Goal: Information Seeking & Learning: Learn about a topic

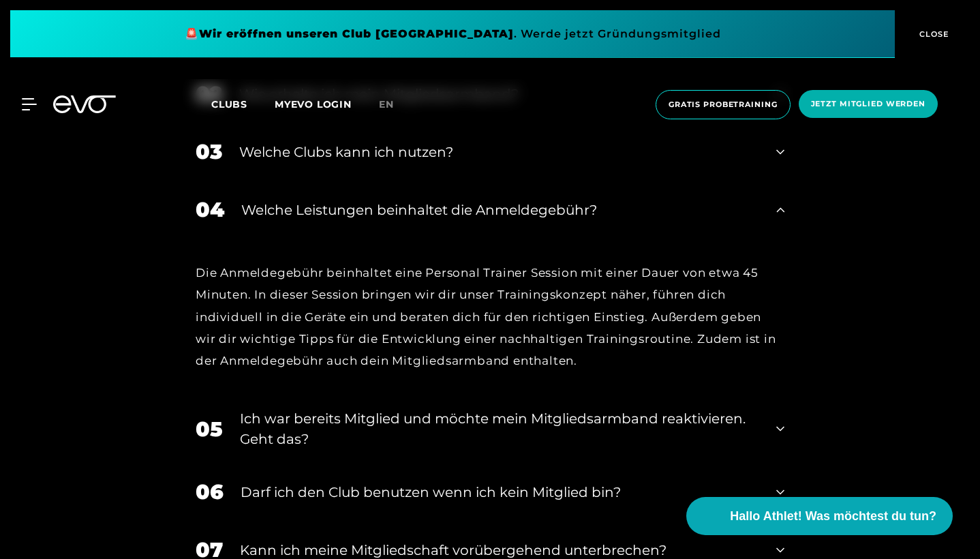
scroll to position [664, 0]
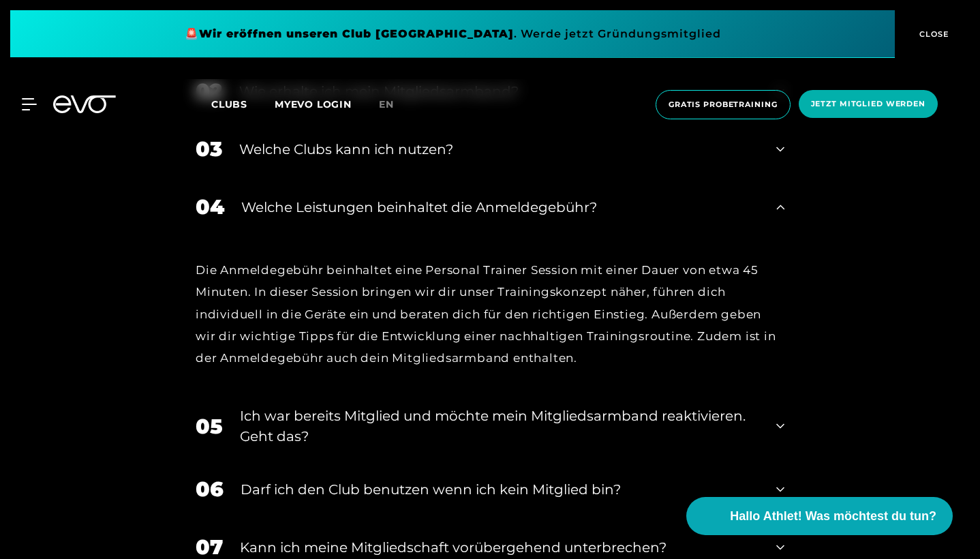
click at [448, 208] on div "Welche Leistungen beinhaltet die Anmeldegebühr?" at bounding box center [500, 207] width 518 height 20
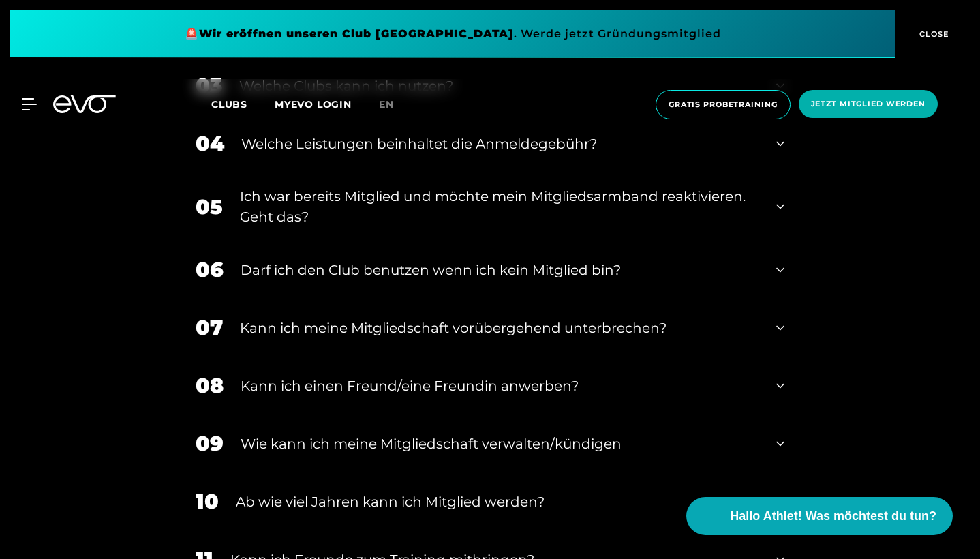
scroll to position [754, 0]
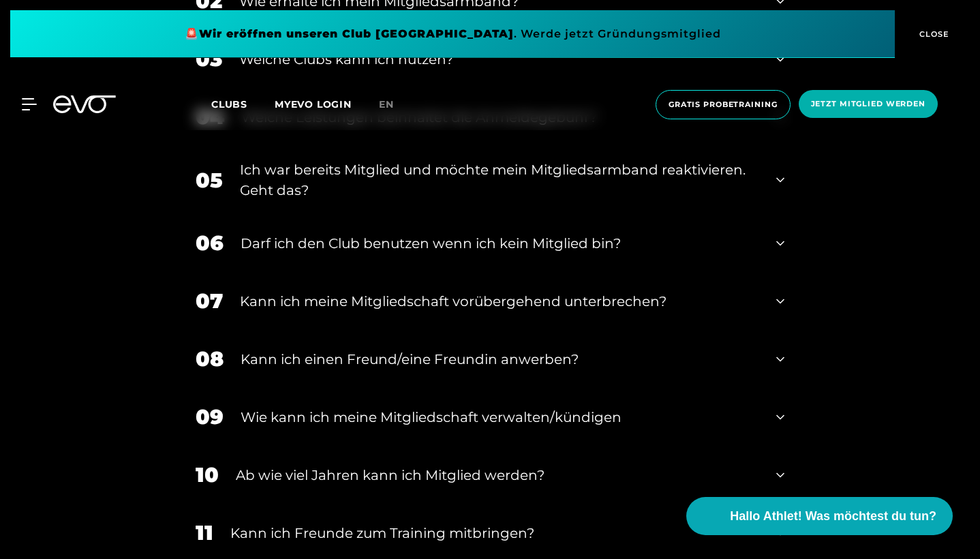
click at [412, 354] on div "Kann ich einen Freund/eine Freundin anwerben?" at bounding box center [500, 359] width 519 height 20
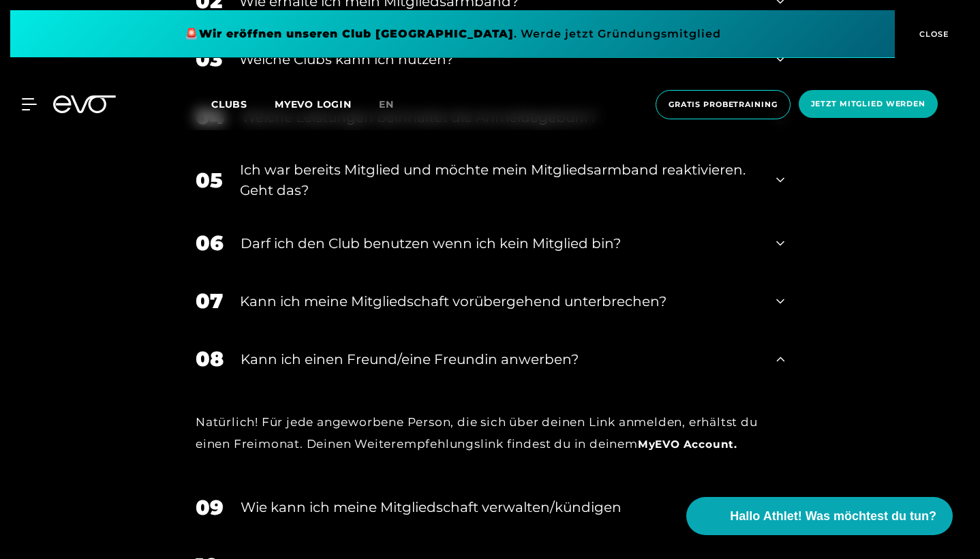
click at [412, 354] on div "Kann ich einen Freund/eine Freundin anwerben?" at bounding box center [500, 359] width 519 height 20
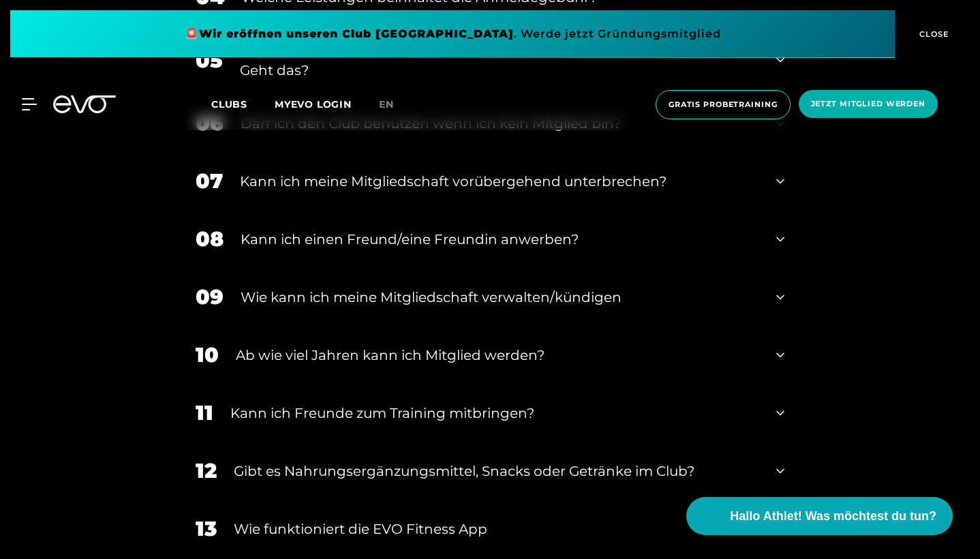
scroll to position [930, 0]
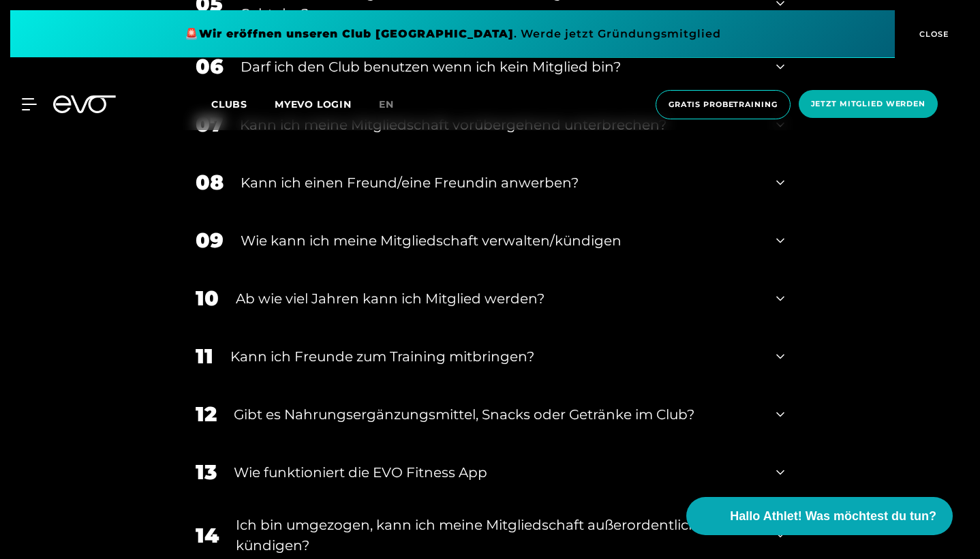
click at [423, 367] on div "11 Kann ich Freunde zum Training mitbringen?" at bounding box center [490, 356] width 616 height 58
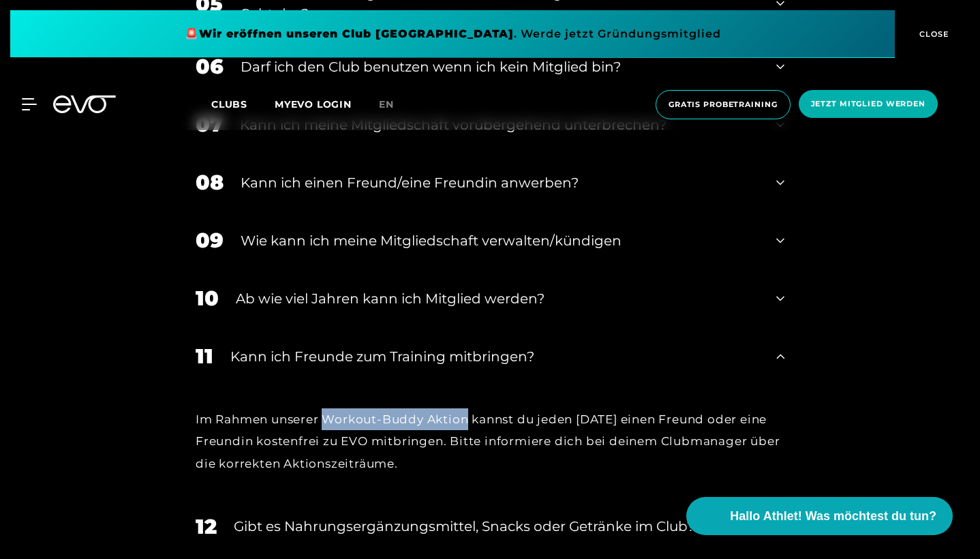
drag, startPoint x: 327, startPoint y: 418, endPoint x: 467, endPoint y: 417, distance: 139.7
click at [467, 417] on div "Im Rahmen unserer Workout-Buddy Aktion kannst du jeden [DATE] einen Freund oder…" at bounding box center [490, 441] width 589 height 66
copy div "Workout-Buddy Aktion"
click at [383, 354] on div "Kann ich Freunde zum Training mitbringen?" at bounding box center [494, 356] width 529 height 20
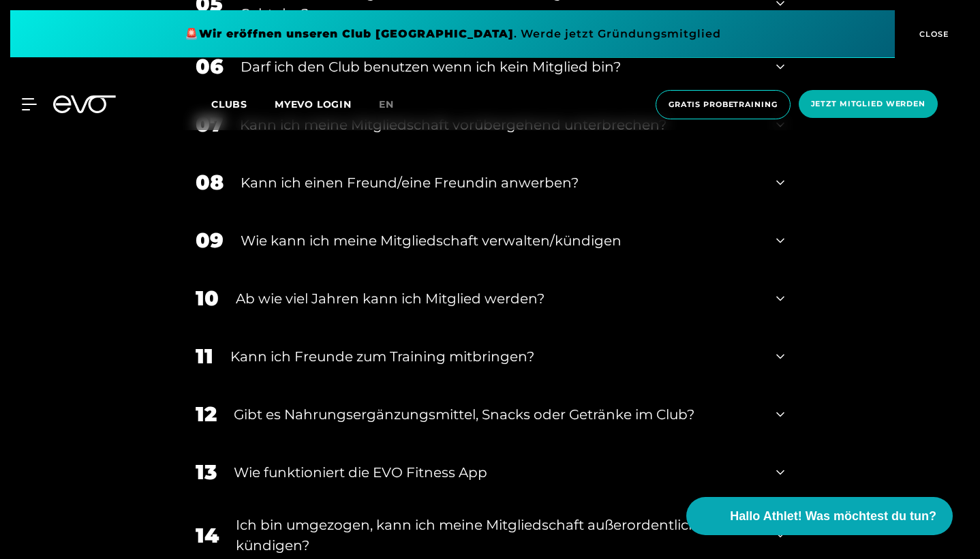
click at [399, 416] on div "Gibt es Nahrungsergänzungsmittel, Snacks oder Getränke im Club?" at bounding box center [496, 414] width 525 height 20
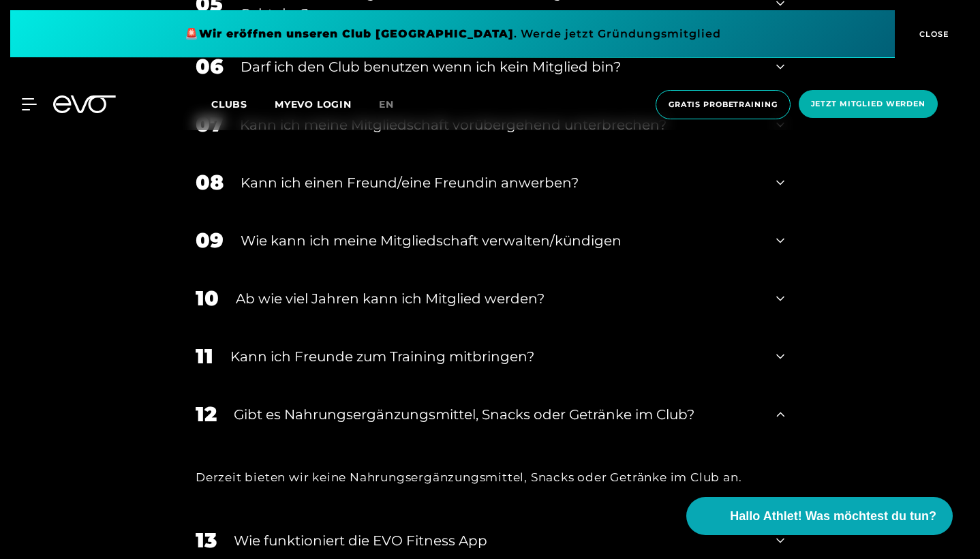
click at [399, 416] on div "Gibt es Nahrungsergänzungsmittel, Snacks oder Getränke im Club?" at bounding box center [496, 414] width 525 height 20
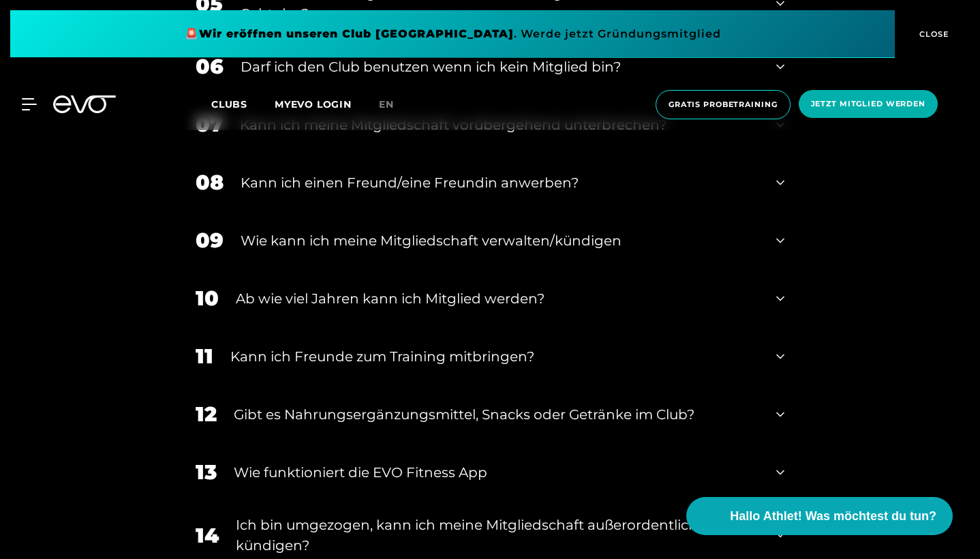
scroll to position [962, 0]
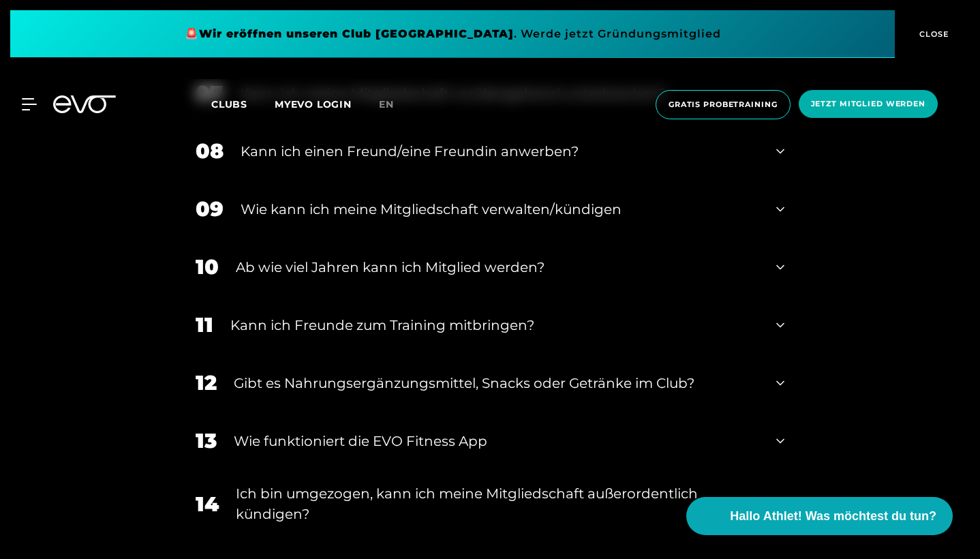
click at [411, 436] on div "Wie funktioniert die EVO Fitness App" at bounding box center [496, 441] width 525 height 20
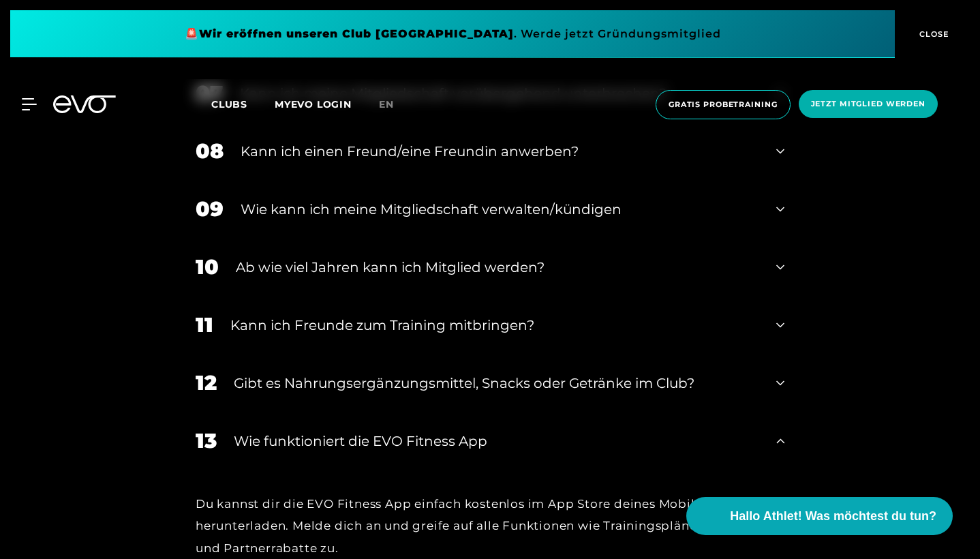
click at [412, 436] on div "Wie funktioniert die EVO Fitness App" at bounding box center [496, 441] width 525 height 20
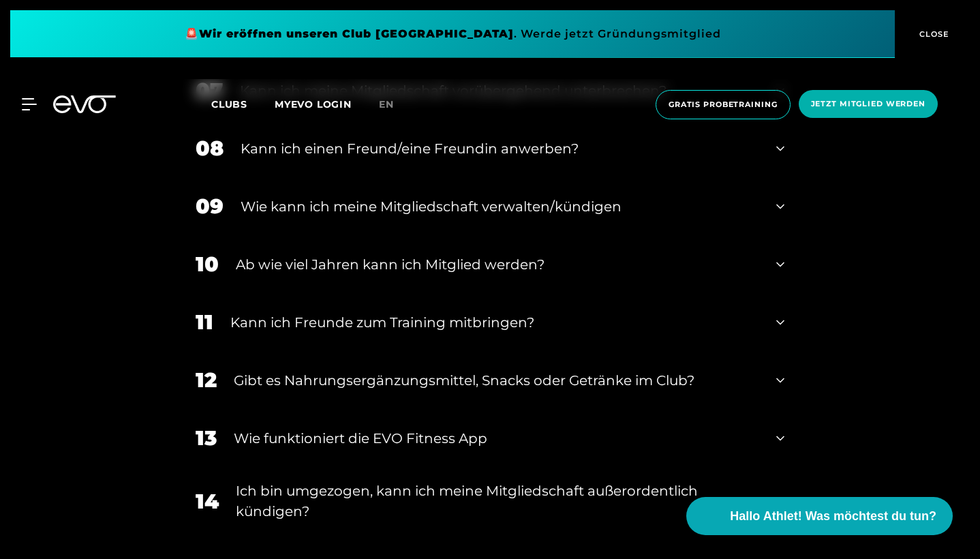
scroll to position [1023, 0]
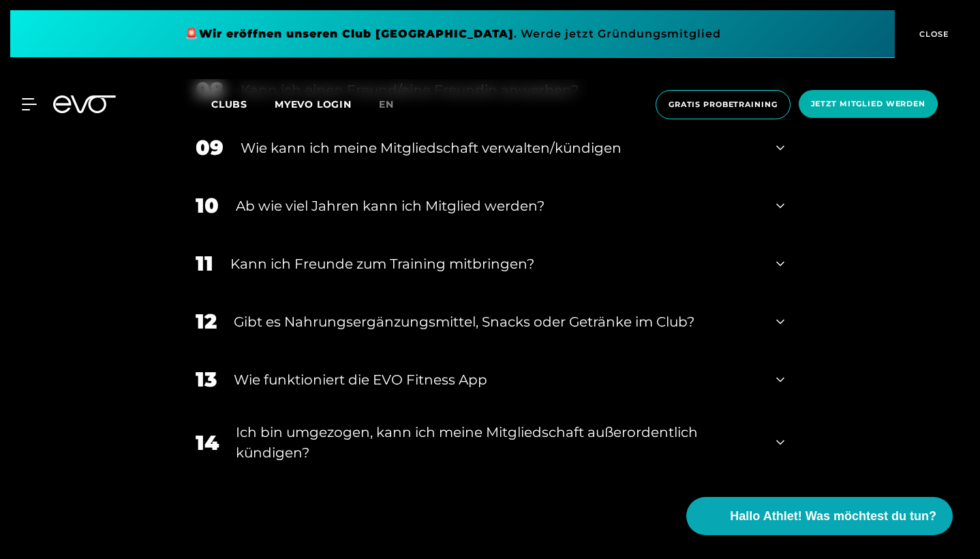
click at [416, 429] on div "Ich bin umgezogen, kann ich meine Mitgliedschaft außerordentlich kündigen?" at bounding box center [497, 442] width 523 height 41
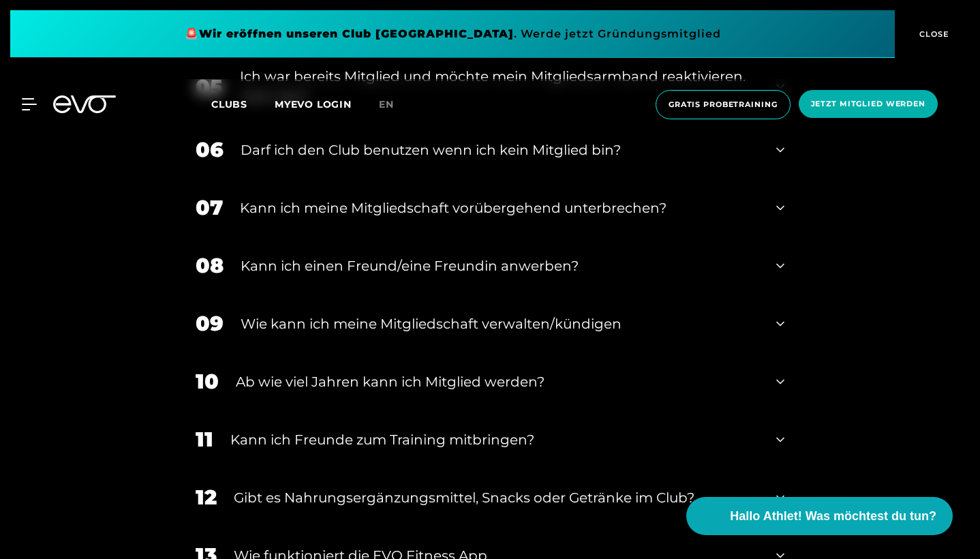
scroll to position [961, 0]
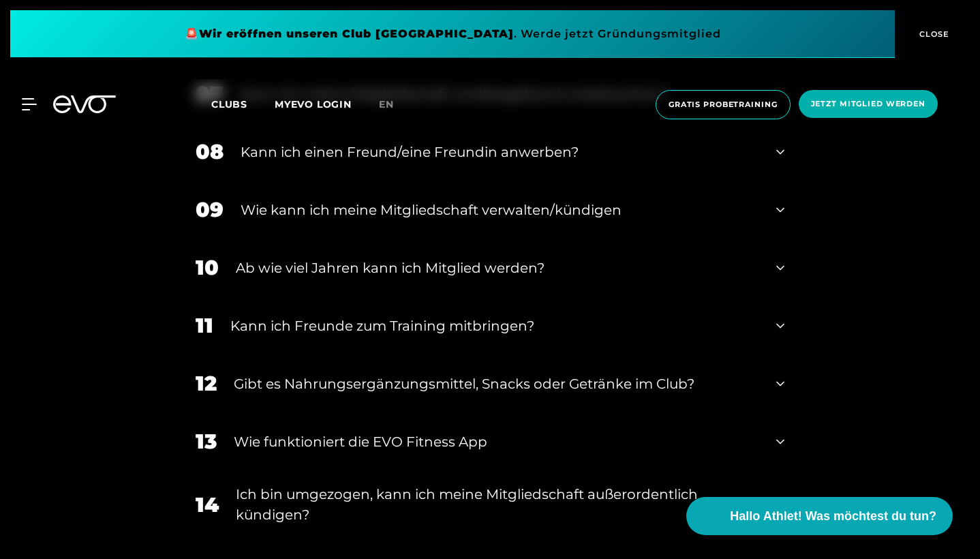
click at [476, 202] on div "Wie kann ich meine Mitgliedschaft verwalten/kündigen" at bounding box center [500, 210] width 519 height 20
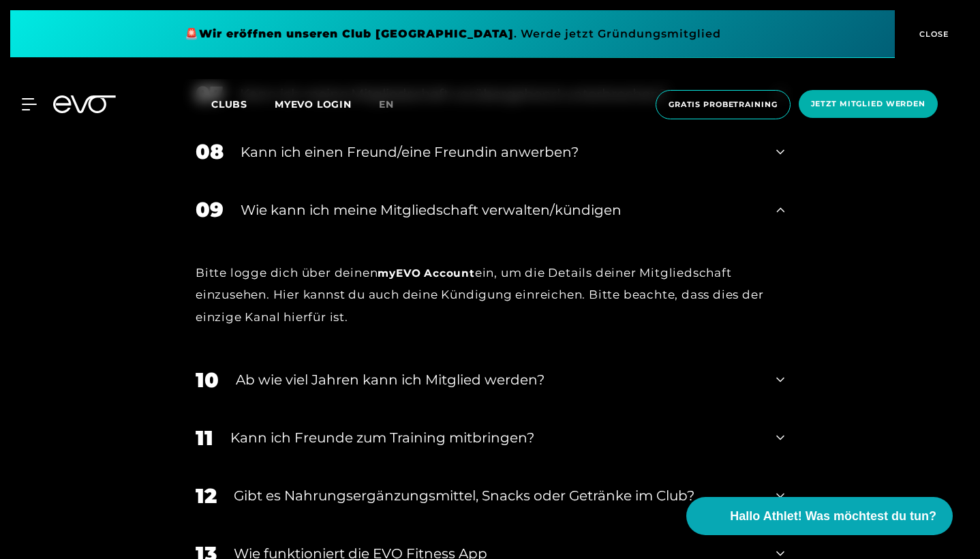
click at [475, 203] on div "Wie kann ich meine Mitgliedschaft verwalten/kündigen" at bounding box center [500, 210] width 519 height 20
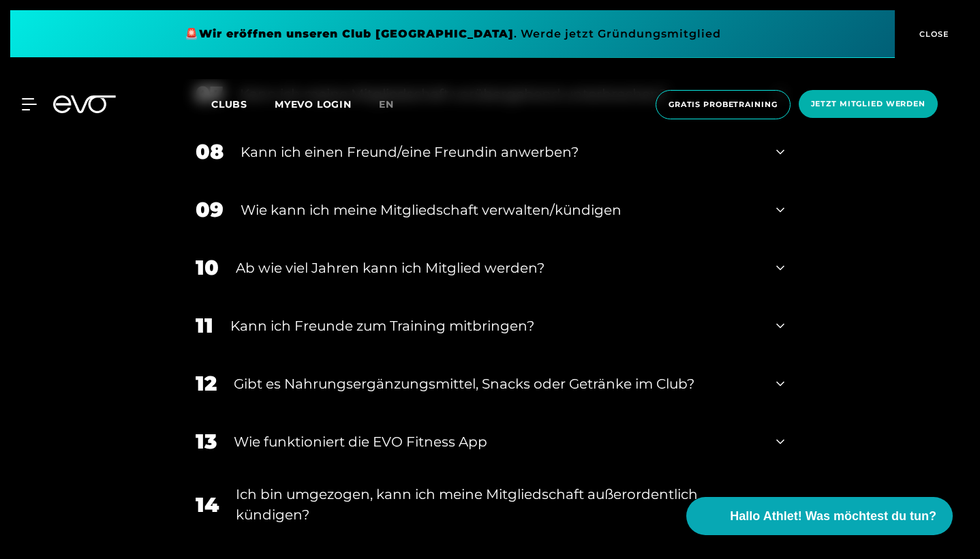
click at [465, 319] on div "Kann ich Freunde zum Training mitbringen?" at bounding box center [494, 326] width 529 height 20
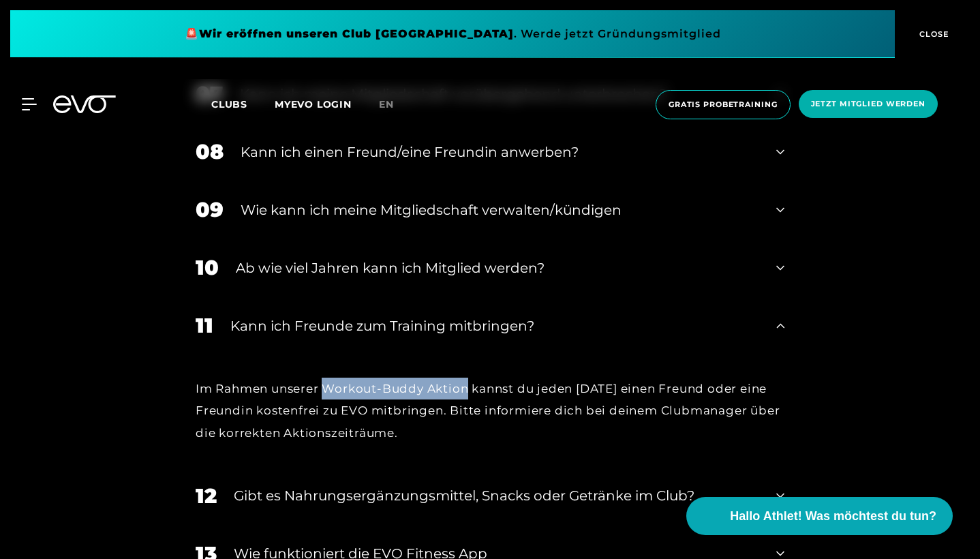
drag, startPoint x: 331, startPoint y: 392, endPoint x: 471, endPoint y: 391, distance: 140.4
click at [471, 391] on div "Im Rahmen unserer Workout-Buddy Aktion kannst du jeden [DATE] einen Freund oder…" at bounding box center [490, 411] width 589 height 66
copy div "Workout-Buddy Aktion"
